Goal: Task Accomplishment & Management: Complete application form

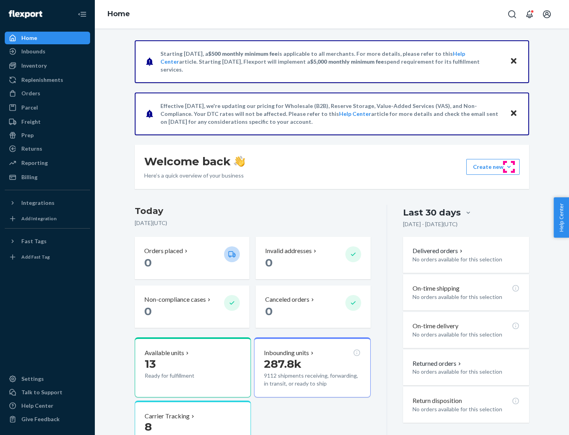
click at [509, 167] on button "Create new Create new inbound Create new order Create new product" at bounding box center [493, 167] width 53 height 16
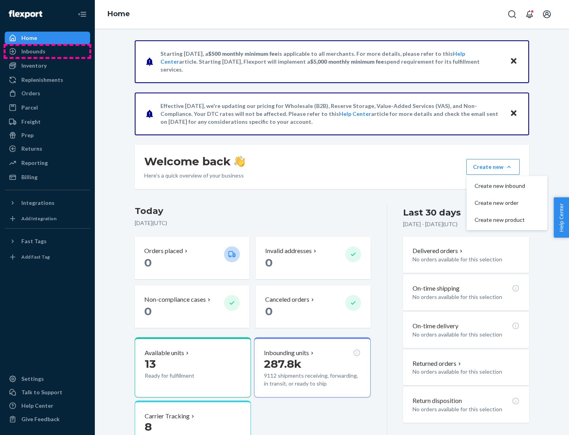
click at [47, 51] on div "Inbounds" at bounding box center [48, 51] width 84 height 11
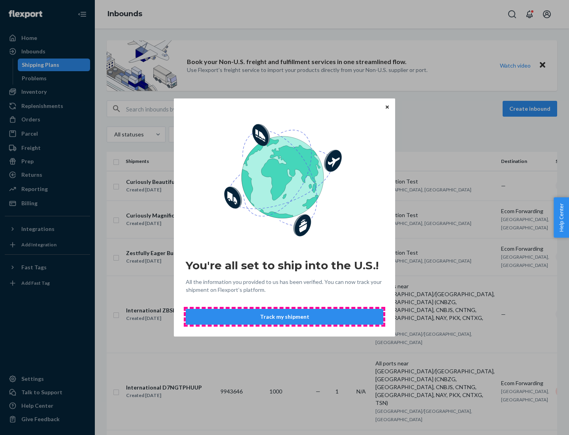
click at [285, 317] on button "Track my shipment" at bounding box center [285, 317] width 198 height 16
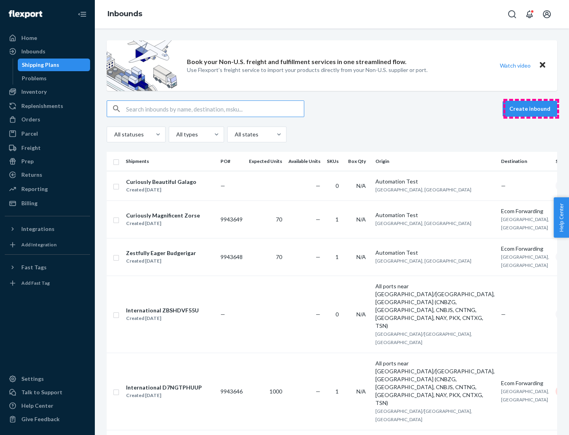
click at [532, 109] on button "Create inbound" at bounding box center [530, 109] width 55 height 16
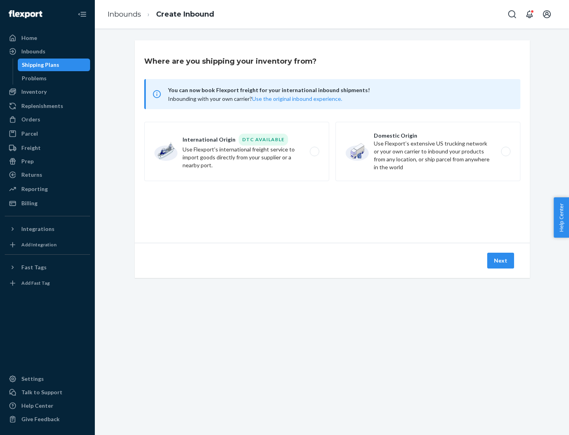
click at [237, 151] on label "International Origin DTC Available Use Flexport's international freight service…" at bounding box center [236, 151] width 185 height 59
click at [314, 151] on input "International Origin DTC Available Use Flexport's international freight service…" at bounding box center [316, 151] width 5 height 5
radio input "true"
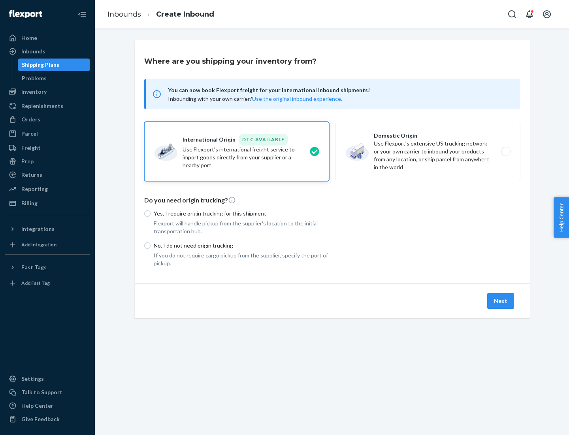
click at [242, 245] on p "No, I do not need origin trucking" at bounding box center [242, 246] width 176 height 8
click at [151, 245] on input "No, I do not need origin trucking" at bounding box center [147, 245] width 6 height 6
radio input "true"
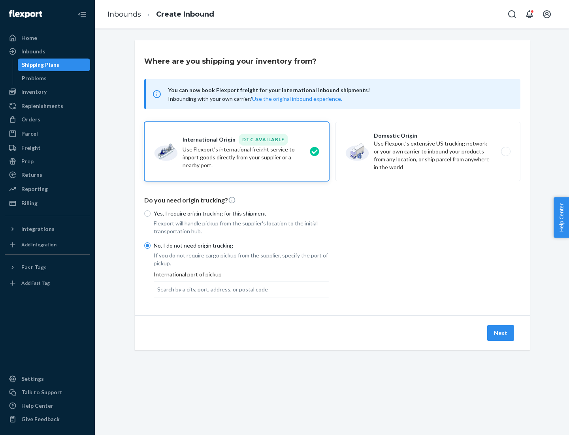
click at [211, 289] on div "Search by a city, port, address, or postal code" at bounding box center [212, 290] width 111 height 8
click at [158, 289] on input "Search by a city, port, address, or postal code" at bounding box center [157, 290] width 1 height 8
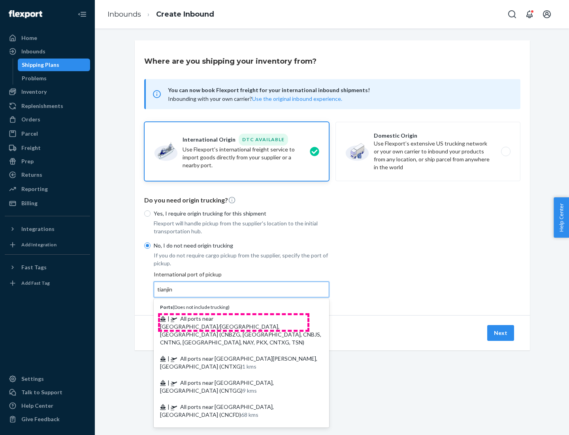
click at [234, 318] on span "| All ports near [GEOGRAPHIC_DATA]/[GEOGRAPHIC_DATA], [GEOGRAPHIC_DATA] (CNBZG,…" at bounding box center [240, 330] width 161 height 30
click at [174, 293] on input "tianjin" at bounding box center [165, 290] width 16 height 8
type input "All ports near [GEOGRAPHIC_DATA]/[GEOGRAPHIC_DATA], [GEOGRAPHIC_DATA] (CNBZG, […"
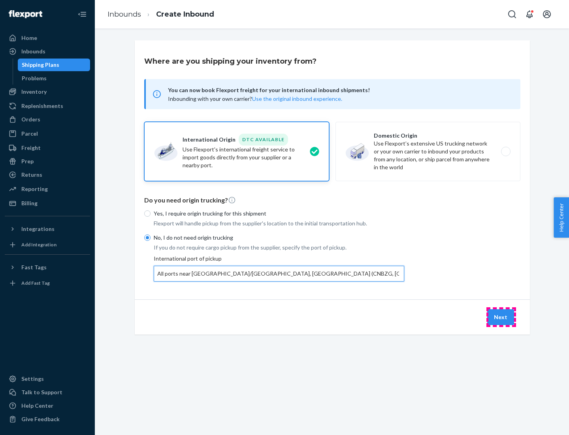
click at [501, 317] on button "Next" at bounding box center [501, 317] width 27 height 16
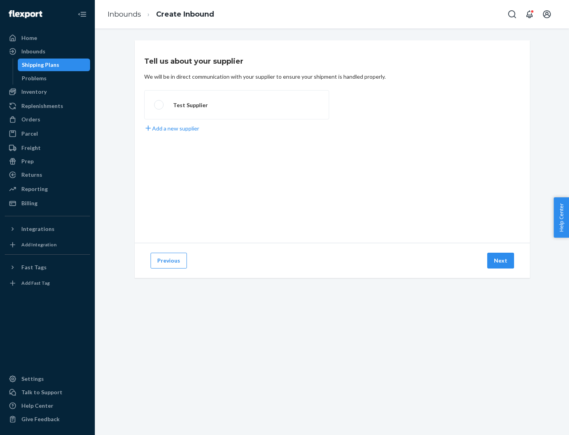
click at [237, 105] on label "Test Supplier" at bounding box center [236, 104] width 185 height 29
click at [159, 105] on input "Test Supplier" at bounding box center [156, 104] width 5 height 5
radio input "true"
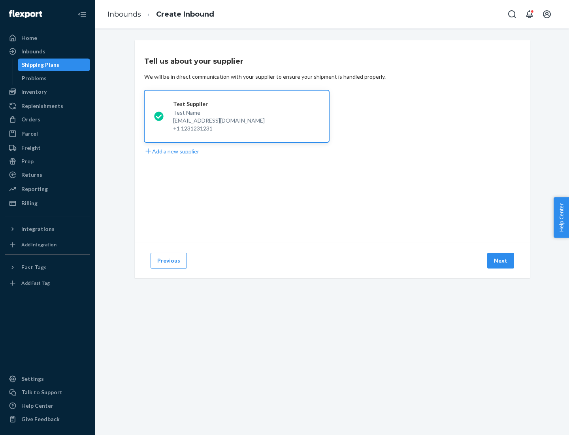
click at [501, 261] on button "Next" at bounding box center [501, 261] width 27 height 16
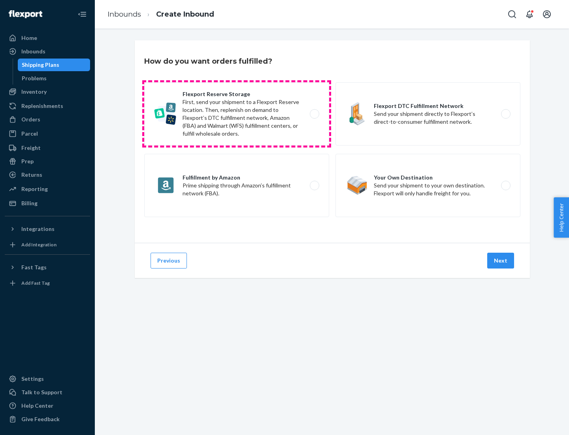
click at [237, 114] on label "Flexport Reserve Storage First, send your shipment to a Flexport Reserve locati…" at bounding box center [236, 113] width 185 height 63
click at [314, 114] on input "Flexport Reserve Storage First, send your shipment to a Flexport Reserve locati…" at bounding box center [316, 114] width 5 height 5
radio input "true"
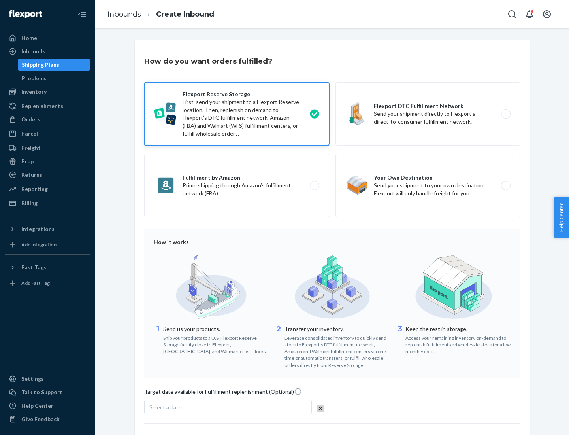
scroll to position [65, 0]
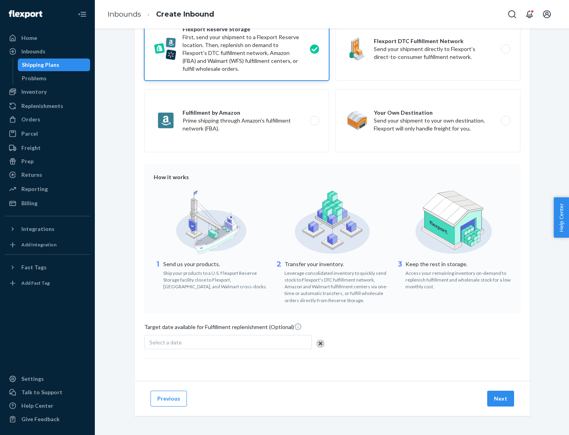
click at [501, 398] on button "Next" at bounding box center [501, 399] width 27 height 16
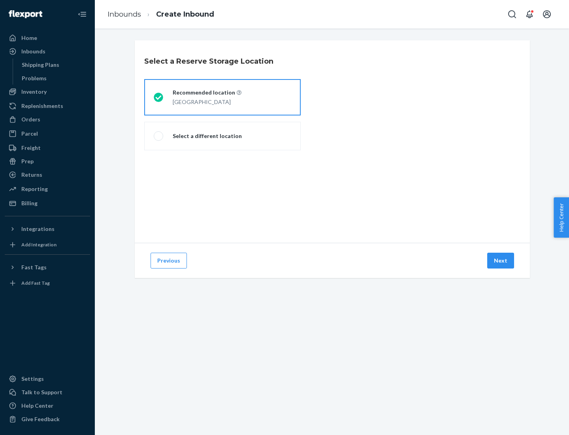
click at [223, 97] on div "[GEOGRAPHIC_DATA]" at bounding box center [207, 100] width 69 height 9
click at [159, 97] on input "Recommended location [GEOGRAPHIC_DATA]" at bounding box center [156, 97] width 5 height 5
click at [501, 261] on button "Next" at bounding box center [501, 261] width 27 height 16
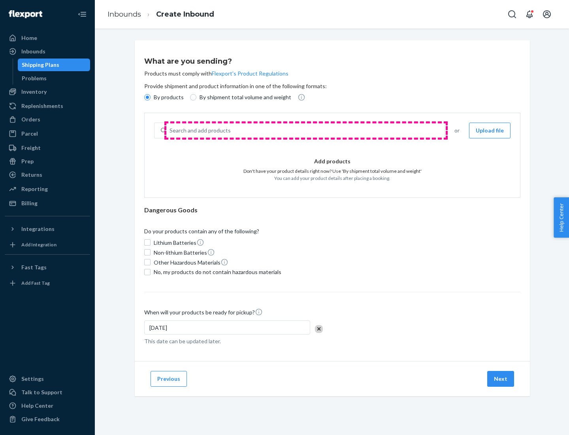
click at [306, 131] on div "Search and add products" at bounding box center [305, 130] width 278 height 14
click at [170, 131] on input "Search and add products" at bounding box center [170, 131] width 1 height 8
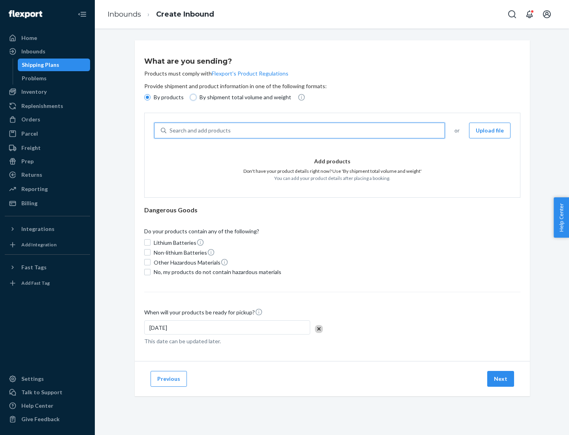
click at [192, 97] on input "By shipment total volume and weight" at bounding box center [193, 97] width 6 height 6
radio input "true"
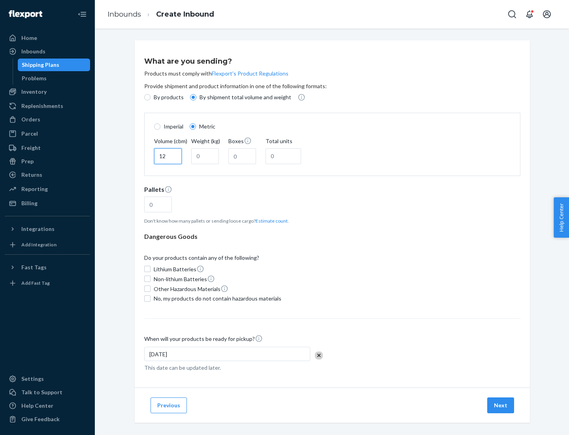
type input "12"
type input "22"
type input "222"
type input "121"
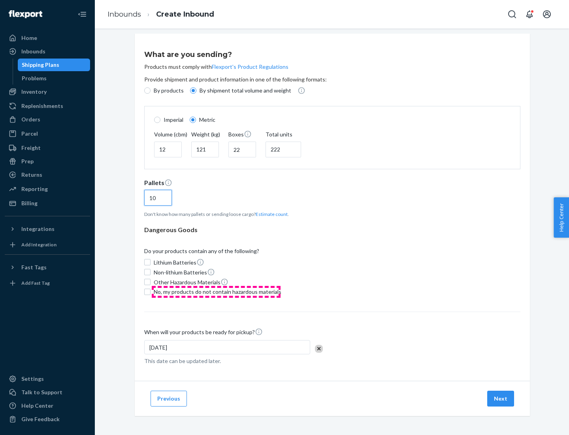
type input "10"
click at [216, 291] on span "No, my products do not contain hazardous materials" at bounding box center [218, 292] width 128 height 8
click at [151, 291] on input "No, my products do not contain hazardous materials" at bounding box center [147, 292] width 6 height 6
checkbox input "true"
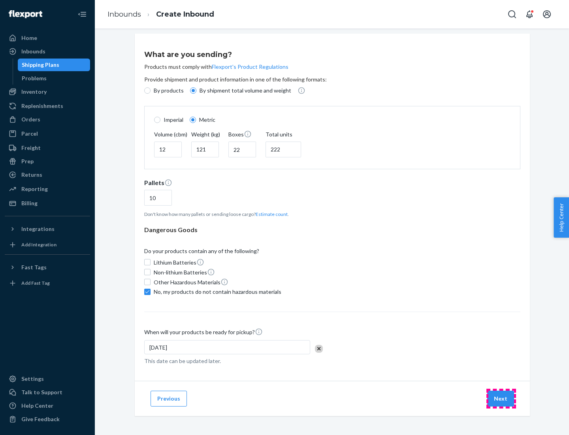
click at [501, 398] on button "Next" at bounding box center [501, 399] width 27 height 16
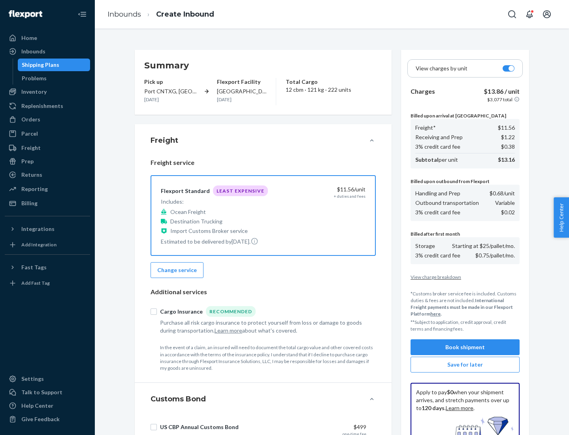
scroll to position [115, 0]
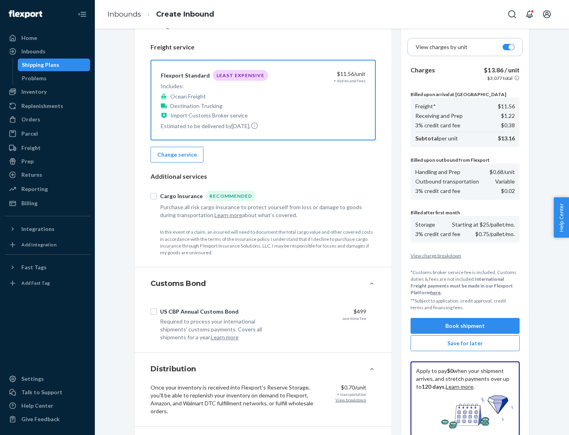
click at [465, 326] on button "Book shipment" at bounding box center [465, 326] width 109 height 16
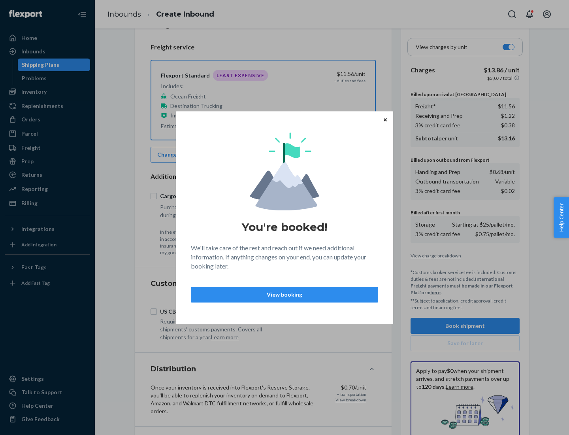
click at [285, 294] on p "View booking" at bounding box center [285, 295] width 174 height 8
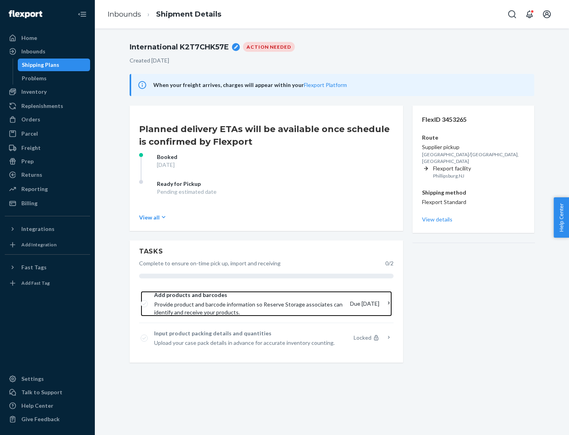
click at [250, 304] on span "Provide product and barcode information so Reserve Storage associates can ident…" at bounding box center [249, 309] width 190 height 16
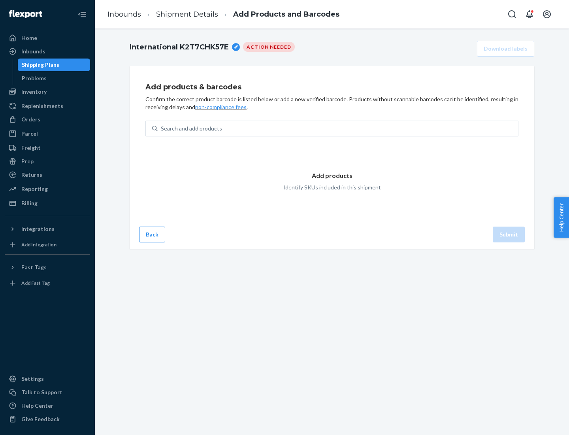
click at [338, 129] on div "Search and add products" at bounding box center [338, 128] width 361 height 14
click at [162, 129] on input "Search and add products" at bounding box center [161, 129] width 1 height 8
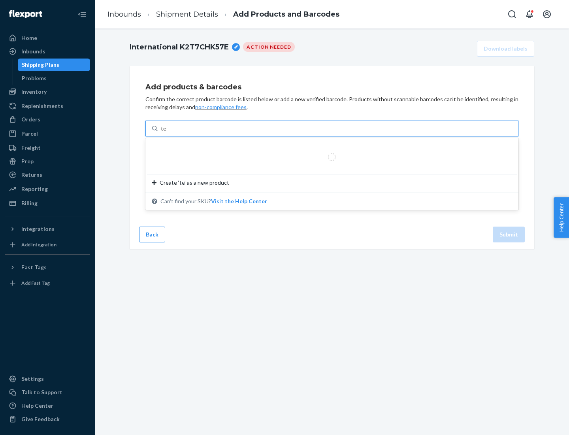
type input "test"
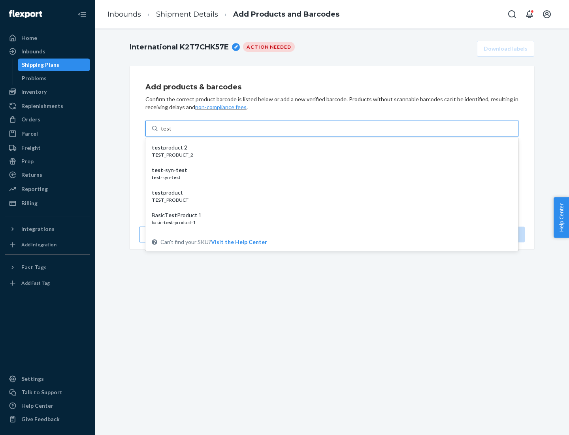
scroll to position [30, 0]
click at [329, 185] on div "Basic Test Product 1" at bounding box center [329, 186] width 354 height 8
click at [171, 132] on input "test" at bounding box center [166, 129] width 10 height 8
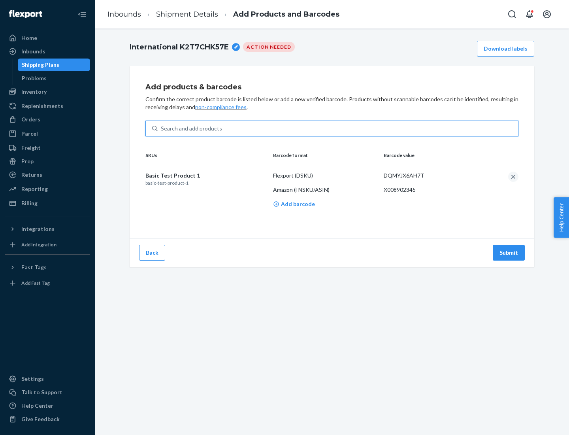
click at [509, 252] on button "Submit" at bounding box center [509, 253] width 32 height 16
